Goal: Complete application form

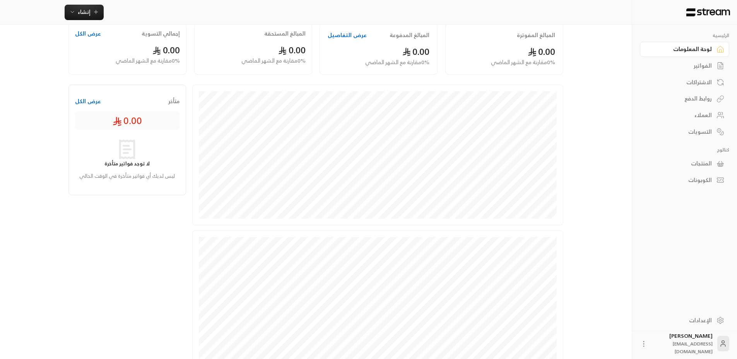
scroll to position [155, 0]
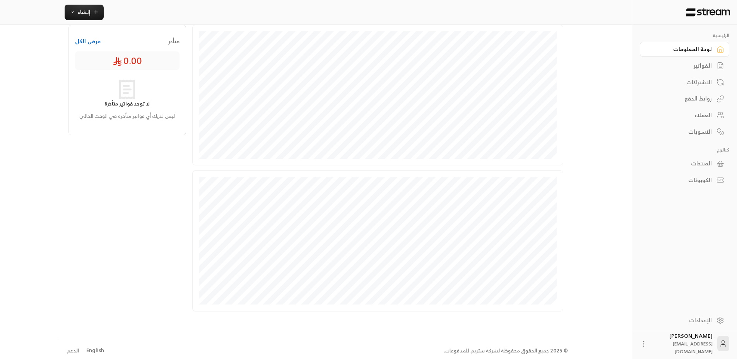
click at [715, 321] on link "الإعدادات" at bounding box center [684, 320] width 89 height 15
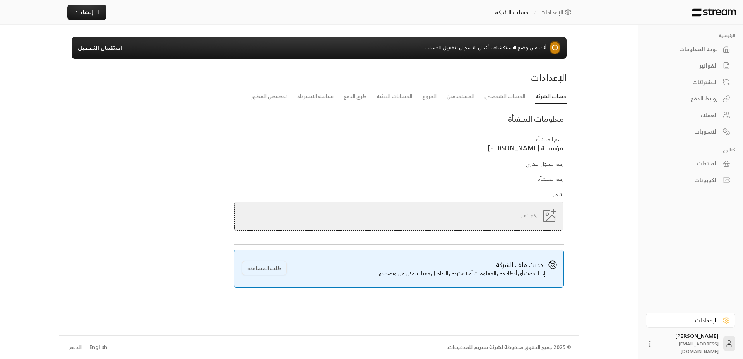
click at [670, 47] on div "لوحة المعلومات" at bounding box center [686, 49] width 62 height 8
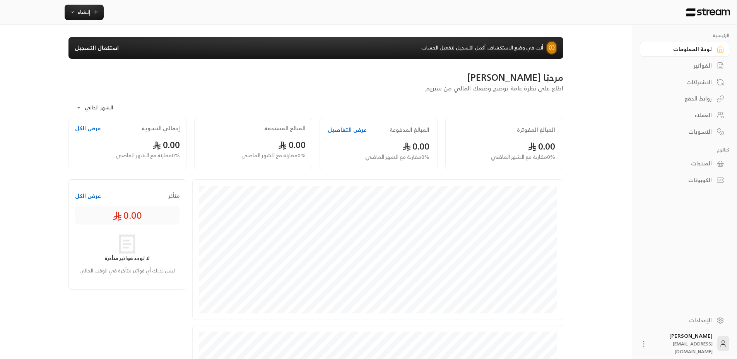
click at [107, 51] on link "استكمال التسجيل" at bounding box center [97, 48] width 44 height 8
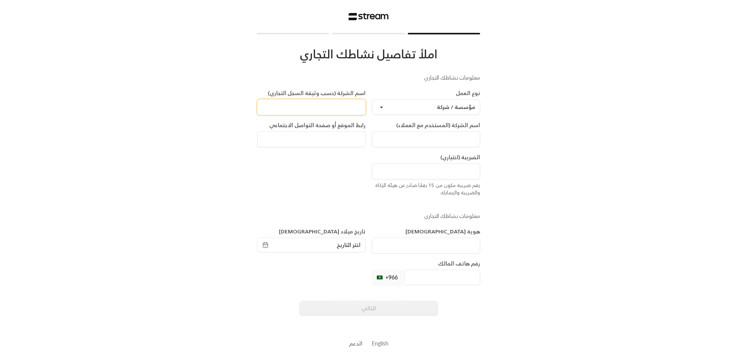
click at [344, 103] on input at bounding box center [311, 107] width 108 height 16
click at [523, 142] on div "املأ تفاصيل نشاطك التجاري معلومات نشاطك التجاري نوع العمل مؤسسة / شركة اسم الشر…" at bounding box center [368, 181] width 625 height 363
click at [565, 321] on div "املأ تفاصيل نشاطك التجاري معلومات نشاطك التجاري نوع العمل مؤسسة / شركة اسم الشر…" at bounding box center [368, 181] width 625 height 363
click at [350, 109] on input at bounding box center [311, 107] width 108 height 16
type input "[PERSON_NAME]"
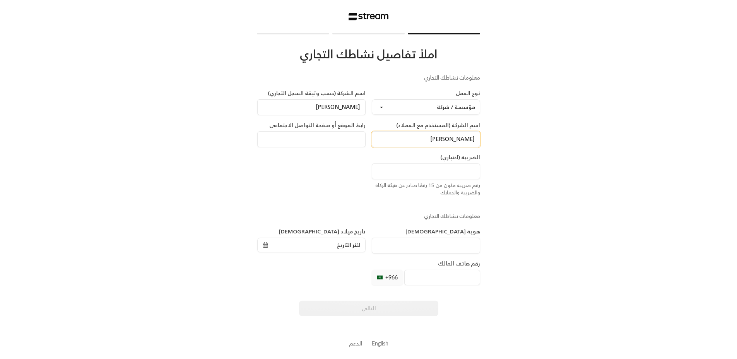
type input "[PERSON_NAME]"
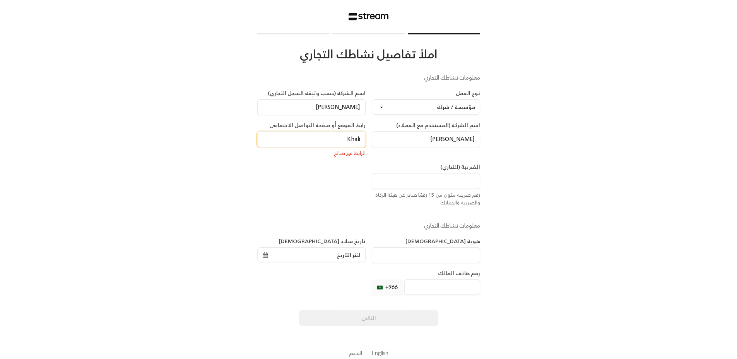
type input "[PERSON_NAME]"
type input "t"
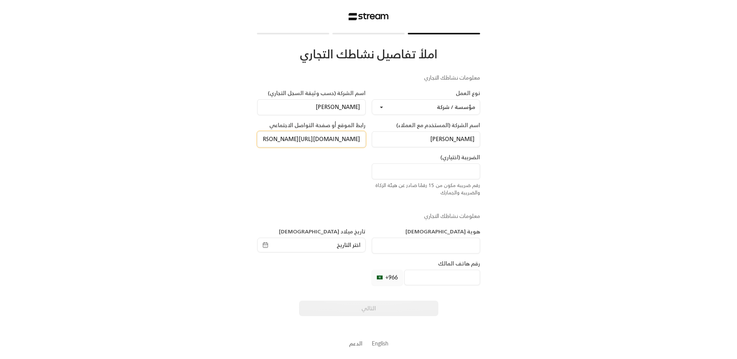
type input "[DOMAIN_NAME][URL][PERSON_NAME]"
click at [416, 179] on input at bounding box center [426, 172] width 108 height 16
click at [418, 253] on input at bounding box center [426, 246] width 108 height 16
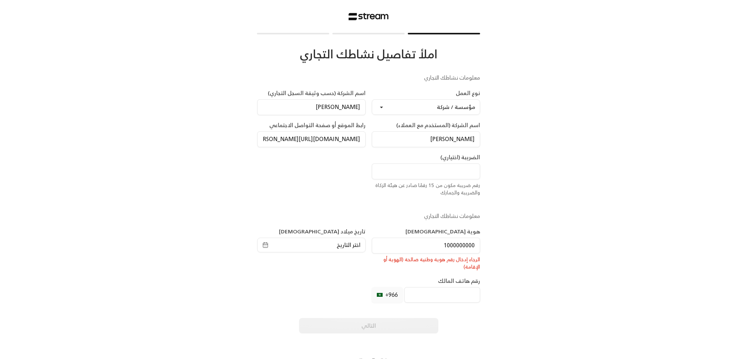
click at [413, 224] on div "معلومات نشاطك التجاري نوع العمل مؤسسة / شركة اسم الشركة (حسب وثيقة السجل التجار…" at bounding box center [368, 208] width 229 height 268
drag, startPoint x: 446, startPoint y: 243, endPoint x: 515, endPoint y: 243, distance: 69.7
click at [514, 243] on div "املأ تفاصيل نشاطك التجاري معلومات نشاطك التجاري نوع العمل مؤسسة / شركة اسم الشر…" at bounding box center [368, 190] width 625 height 381
click at [516, 243] on div "املأ تفاصيل نشاطك التجاري معلومات نشاطك التجاري نوع العمل مؤسسة / شركة اسم الشر…" at bounding box center [368, 190] width 625 height 381
drag, startPoint x: 430, startPoint y: 243, endPoint x: 504, endPoint y: 240, distance: 74.4
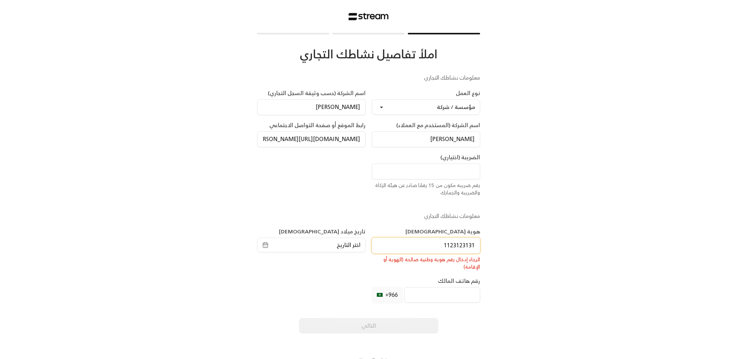
click at [497, 241] on div "املأ تفاصيل نشاطك التجاري معلومات نشاطك التجاري نوع العمل مؤسسة / شركة اسم الشر…" at bounding box center [368, 190] width 625 height 381
drag, startPoint x: 452, startPoint y: 248, endPoint x: 497, endPoint y: 243, distance: 45.5
click at [496, 243] on div "املأ تفاصيل نشاطك التجاري معلومات نشاطك التجاري نوع العمل مؤسسة / شركة اسم الشر…" at bounding box center [368, 190] width 625 height 381
click at [497, 243] on div "املأ تفاصيل نشاطك التجاري معلومات نشاطك التجاري نوع العمل مؤسسة / شركة اسم الشر…" at bounding box center [368, 190] width 625 height 381
drag, startPoint x: 430, startPoint y: 244, endPoint x: 547, endPoint y: 230, distance: 118.1
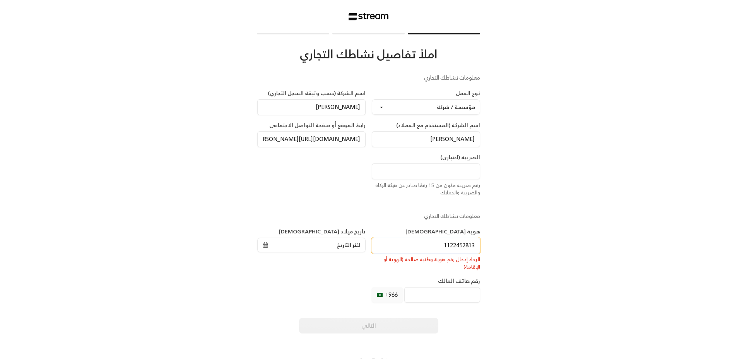
click at [525, 237] on div "املأ تفاصيل نشاطك التجاري معلومات نشاطك التجاري نوع العمل مؤسسة / شركة اسم الشر…" at bounding box center [368, 190] width 625 height 381
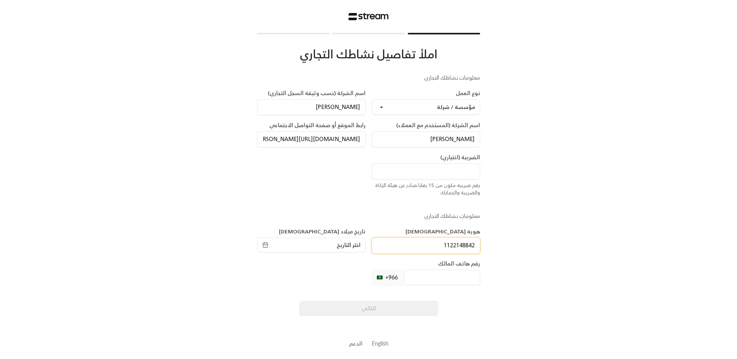
type input "1122148842"
click at [539, 236] on div "املأ تفاصيل نشاطك التجاري معلومات نشاطك التجاري نوع العمل مؤسسة / شركة اسم الشر…" at bounding box center [368, 181] width 625 height 363
click at [441, 248] on input "1122148842" at bounding box center [426, 246] width 108 height 16
click at [500, 248] on div "املأ تفاصيل نشاطك التجاري معلومات نشاطك التجاري نوع العمل مؤسسة / شركة اسم الشر…" at bounding box center [368, 181] width 625 height 363
click at [301, 243] on span "اختر التاريخ" at bounding box center [311, 245] width 98 height 8
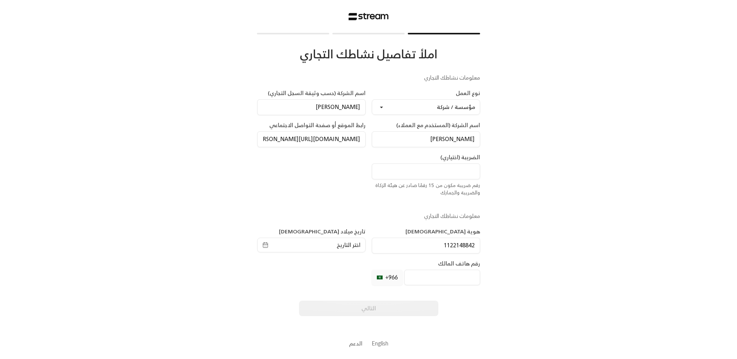
select select "*"
select select "****"
click at [306, 169] on button "1" at bounding box center [311, 169] width 13 height 13
click at [411, 278] on input "tel" at bounding box center [442, 277] width 76 height 15
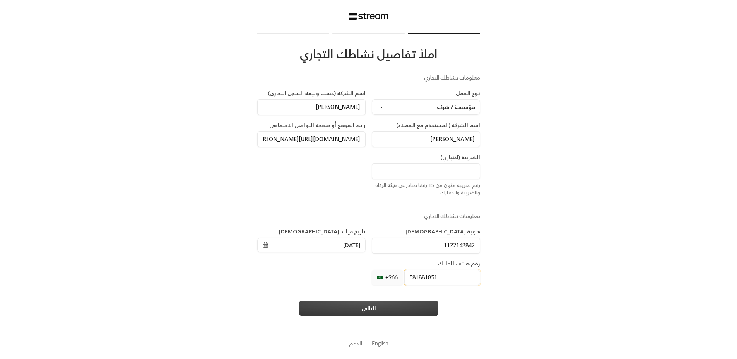
type input "581881851"
click at [370, 314] on button "التالي" at bounding box center [368, 308] width 139 height 15
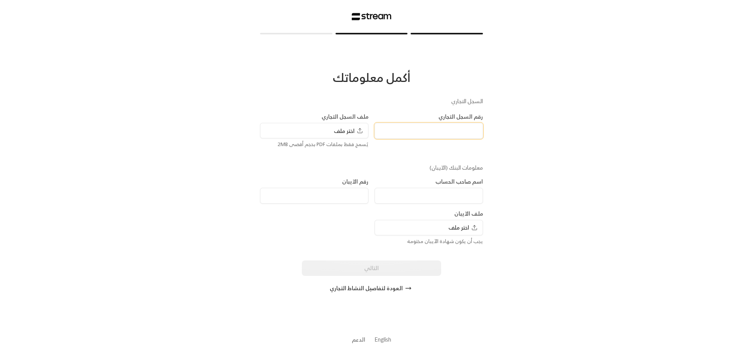
click at [454, 136] on input at bounding box center [429, 131] width 108 height 16
type input "3874367568"
click at [507, 125] on div "أكمل معلوماتك السجل التجاري رقم السجل التجاري 3874367568 ملف السجل التجاري اختر…" at bounding box center [371, 179] width 625 height 359
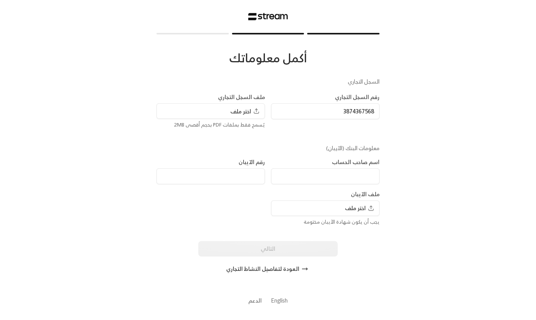
click at [242, 111] on span "اختر ملف" at bounding box center [244, 111] width 29 height 8
click at [302, 172] on input at bounding box center [325, 176] width 108 height 16
type input "[PERSON_NAME]"
type input "SA23 8418 2491 8241 2494 8241"
click at [412, 173] on div "أكمل معلوماتك السجل التجاري رقم السجل التجاري 3874367568 ملف السجل التجاري ****…" at bounding box center [268, 160] width 536 height 320
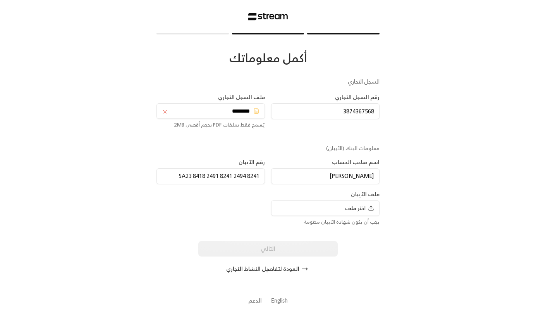
click at [339, 209] on div "اختر ملف" at bounding box center [325, 207] width 108 height 15
click at [441, 204] on div "أكمل معلوماتك السجل التجاري رقم السجل التجاري 3874367568 ملف السجل التجاري ****…" at bounding box center [268, 160] width 536 height 320
click at [342, 209] on div "اختر ملف" at bounding box center [325, 207] width 108 height 15
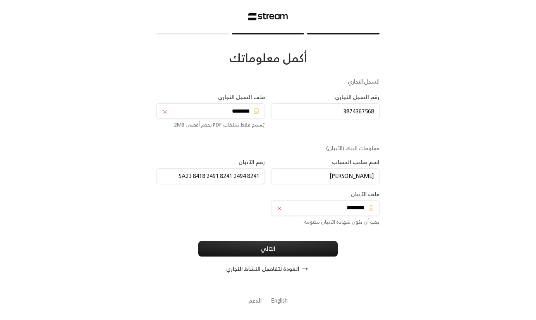
click at [245, 233] on div "السجل التجاري رقم السجل التجاري 3874367568 ملف السجل التجاري ******** يُسمح فقط…" at bounding box center [267, 177] width 229 height 199
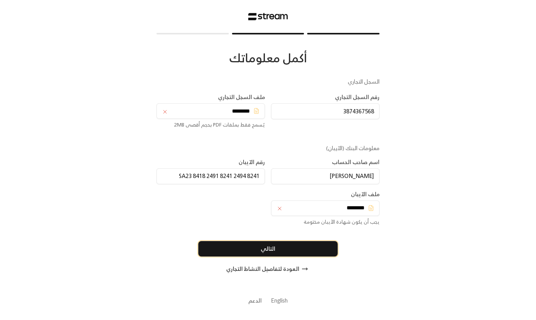
click at [254, 246] on button "التالي" at bounding box center [267, 248] width 139 height 15
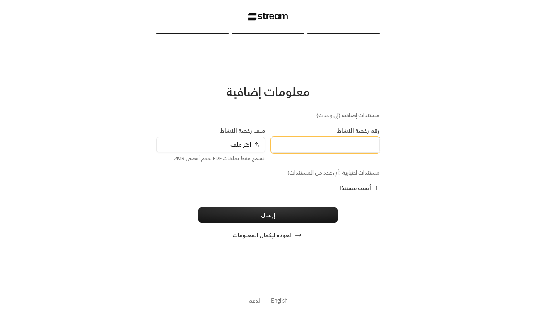
click at [330, 150] on input at bounding box center [325, 145] width 108 height 16
click at [258, 186] on div "أضف مستندًا" at bounding box center [267, 188] width 229 height 8
click at [396, 101] on div "معلومات إضافية مستندات إضافية (إن وجدت) رقم رخصة النشاط ملف رخصة النشاط اختر مل…" at bounding box center [268, 160] width 536 height 320
click at [287, 239] on button "العودة لإكمال المعلومات" at bounding box center [268, 235] width 222 height 15
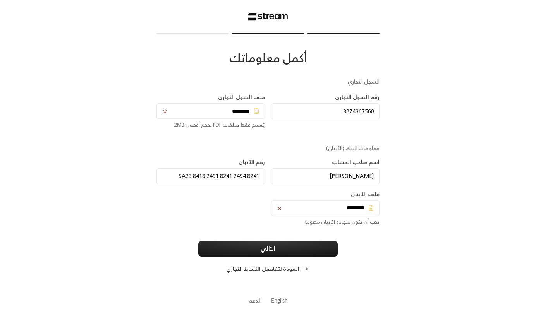
click at [275, 269] on button "العودة لتفاصيل النشاط التجاري" at bounding box center [268, 268] width 222 height 15
